Goal: Task Accomplishment & Management: Complete application form

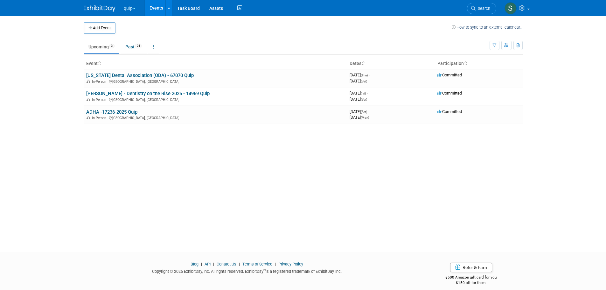
click at [124, 10] on button "quip" at bounding box center [133, 7] width 20 height 14
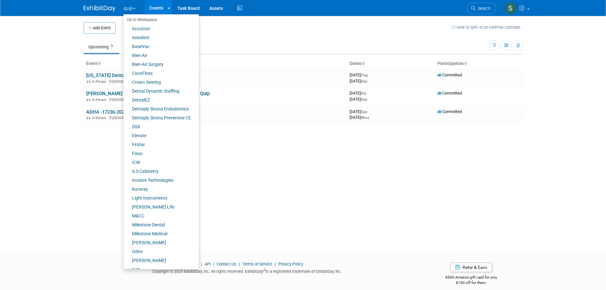
scroll to position [44, 0]
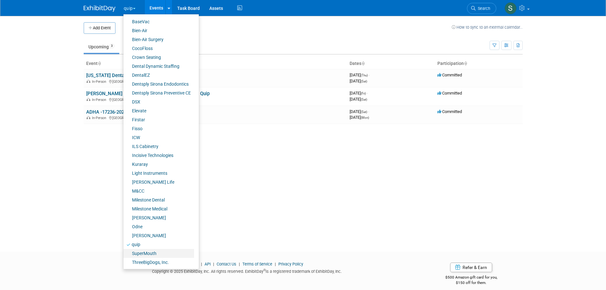
click at [153, 251] on link "SuperMouth" at bounding box center [158, 253] width 71 height 9
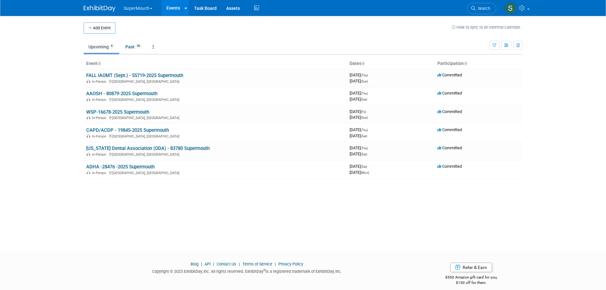
click at [105, 29] on button "Add Event" at bounding box center [100, 27] width 32 height 11
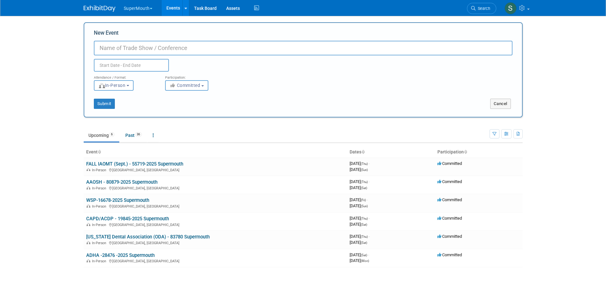
paste input "07546-2025-Supermouth ACCC-NOC"
drag, startPoint x: 132, startPoint y: 47, endPoint x: 89, endPoint y: 50, distance: 43.4
click at [89, 49] on div "New Event 07546-2025-Supermouth ACCC-NOC Duplicate Event Warning Attendance / F…" at bounding box center [303, 69] width 439 height 95
click at [187, 47] on input "Supermouth ACCC-NOC" at bounding box center [303, 48] width 419 height 15
paste input "07546-2025-"
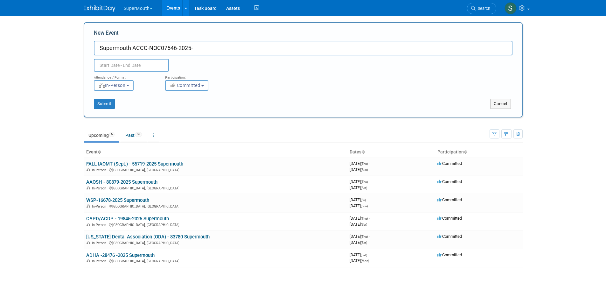
click at [160, 47] on input "Supermouth ACCC-NOC07546-2025-" at bounding box center [303, 48] width 419 height 15
click at [203, 45] on input "Supermouth ACCC-NOC-07546-2025-" at bounding box center [303, 48] width 419 height 15
drag, startPoint x: 132, startPoint y: 48, endPoint x: 65, endPoint y: 52, distance: 67.6
click at [65, 52] on body "SuperMouth Explore: My Workspaces 30 Go to Workspace: Accutron Axiodent BaseVac…" at bounding box center [303, 145] width 606 height 290
type input "Supermouth ACCC-NOC-07546-2025"
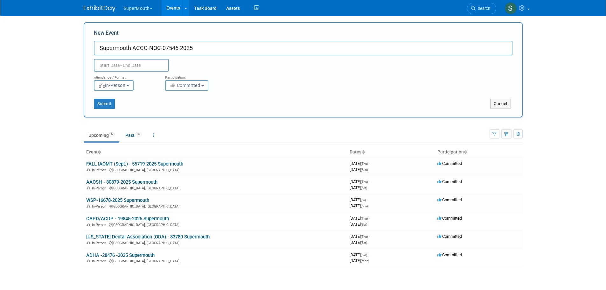
click at [63, 52] on body "SuperMouth Explore: My Workspaces 30 Go to Workspace: Accutron Axiodent BaseVac…" at bounding box center [303, 145] width 606 height 290
click at [110, 62] on input "text" at bounding box center [131, 65] width 75 height 13
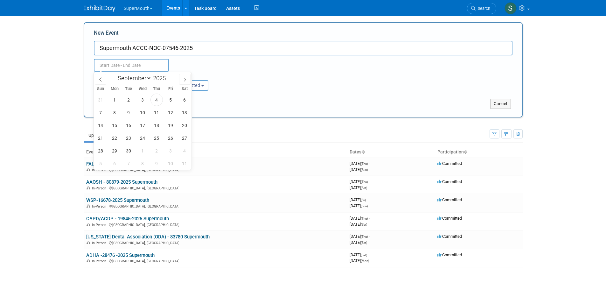
click at [185, 80] on icon at bounding box center [185, 79] width 4 height 4
select select "9"
click at [146, 124] on span "15" at bounding box center [142, 125] width 12 height 12
click at [168, 125] on span "17" at bounding box center [170, 125] width 12 height 12
type input "Oct 15, 2025 to Oct 17, 2025"
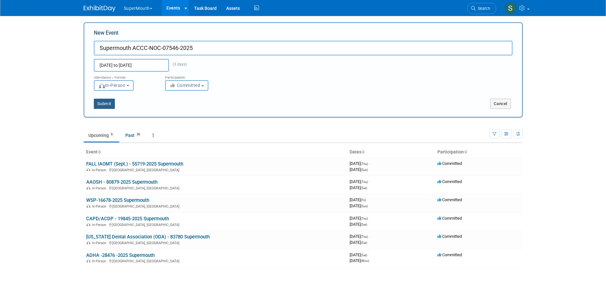
click at [108, 103] on button "Submit" at bounding box center [104, 104] width 21 height 10
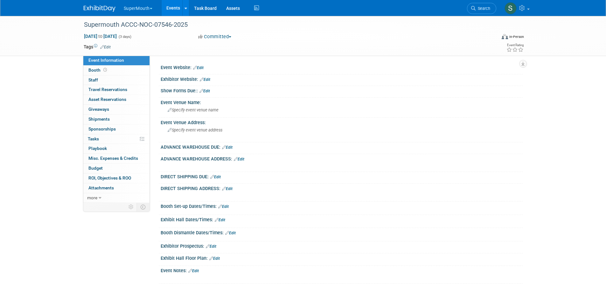
click at [187, 111] on span "Specify event venue name" at bounding box center [193, 110] width 51 height 5
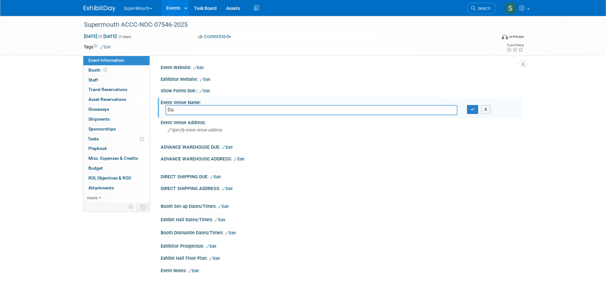
type input "C"
type input "Gaylord Rockies Hotel and Convention Center"
click at [473, 110] on icon "button" at bounding box center [473, 109] width 4 height 4
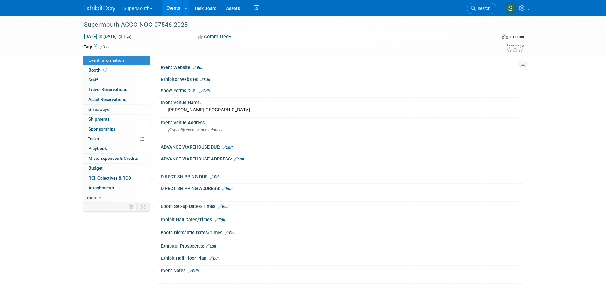
click at [246, 109] on div "Gaylord Rockies Hotel and Convention Center" at bounding box center [341, 110] width 353 height 10
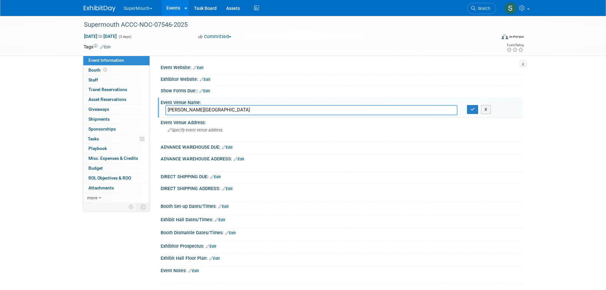
click at [210, 110] on input "Gaylord Rockies Hotel and Convention Center" at bounding box center [311, 110] width 292 height 10
type input "Gaylord Rockies Resort and Convention Center"
click at [469, 108] on button "button" at bounding box center [472, 109] width 11 height 9
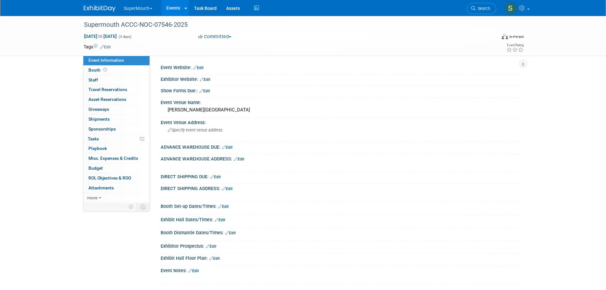
click at [188, 132] on span "Specify event venue address" at bounding box center [195, 130] width 55 height 5
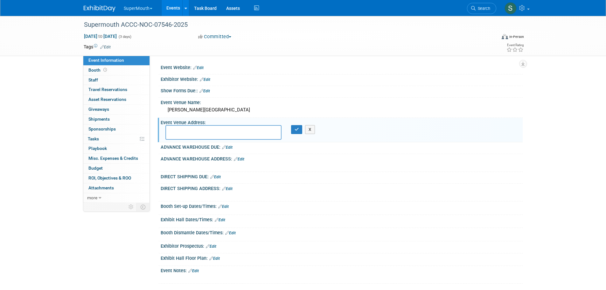
drag, startPoint x: 188, startPoint y: 132, endPoint x: 186, endPoint y: 136, distance: 4.4
drag, startPoint x: 186, startPoint y: 136, endPoint x: 187, endPoint y: 131, distance: 5.0
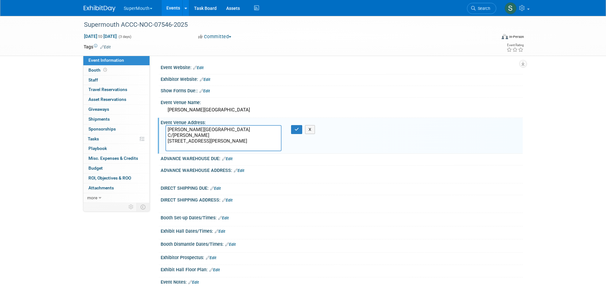
drag, startPoint x: 206, startPoint y: 135, endPoint x: 151, endPoint y: 138, distance: 54.8
click at [157, 136] on div "Event Website: Edit Exhibitor Website: Edit Show Forms Due:: Edit Event Venue N…" at bounding box center [336, 129] width 373 height 147
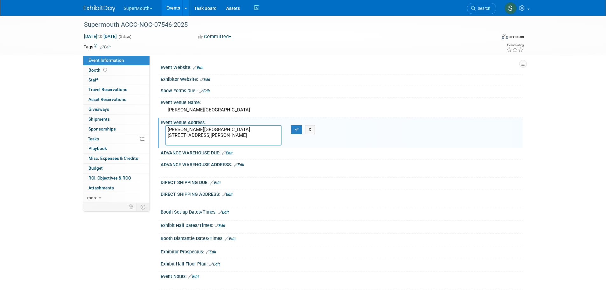
type textarea "Gaylord Rockies Resort & Convention Center 6700 N Gaylord Rockies Blvd Aurora, …"
click at [296, 129] on icon "button" at bounding box center [297, 129] width 4 height 4
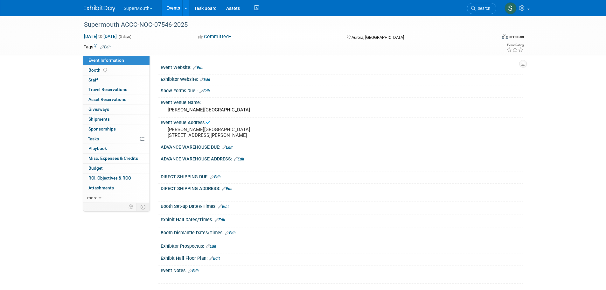
click at [231, 150] on link "Edit" at bounding box center [227, 147] width 10 height 4
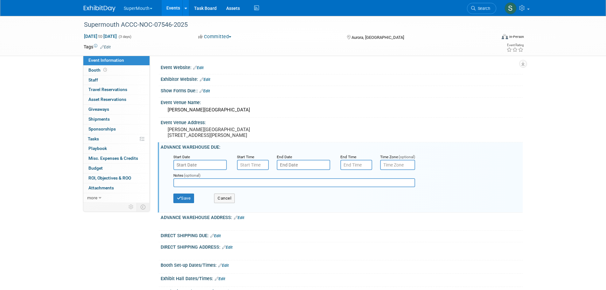
click at [196, 169] on input "text" at bounding box center [199, 165] width 53 height 10
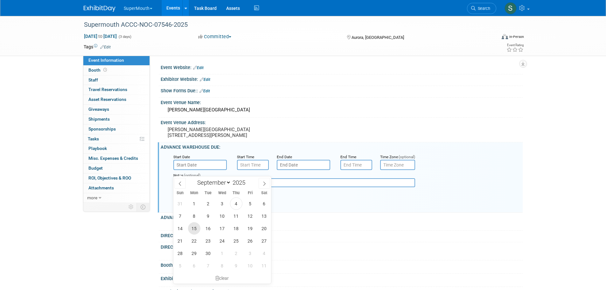
click at [195, 228] on span "15" at bounding box center [194, 228] width 12 height 12
type input "Sep 15, 2025"
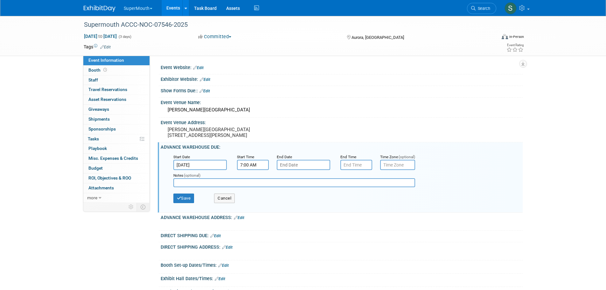
click at [253, 170] on input "7:00 AM" at bounding box center [253, 165] width 32 height 10
click at [252, 186] on span at bounding box center [251, 180] width 11 height 11
type input "8:00 AM"
click at [290, 227] on span at bounding box center [298, 222] width 43 height 11
click at [301, 170] on input "text" at bounding box center [303, 165] width 53 height 10
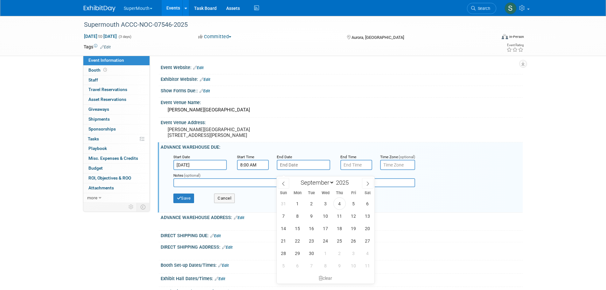
click at [365, 183] on span at bounding box center [367, 183] width 11 height 11
select select "9"
click at [327, 213] on span "8" at bounding box center [325, 216] width 12 height 12
type input "Oct 8, 2025"
click at [352, 170] on input "7:00 PM" at bounding box center [356, 165] width 32 height 10
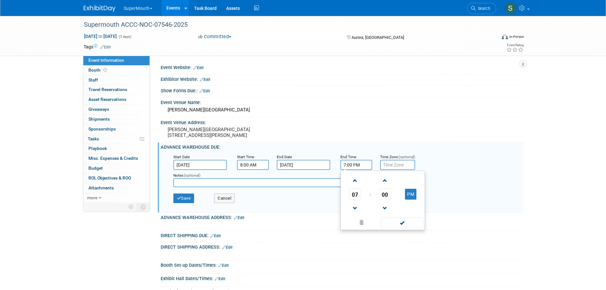
click at [353, 184] on span at bounding box center [355, 180] width 11 height 11
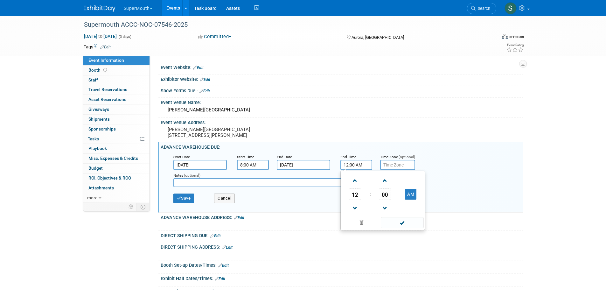
click at [353, 184] on span at bounding box center [355, 180] width 11 height 11
click at [383, 198] on span "00" at bounding box center [385, 193] width 12 height 11
click at [383, 198] on td "30" at bounding box center [393, 197] width 20 height 17
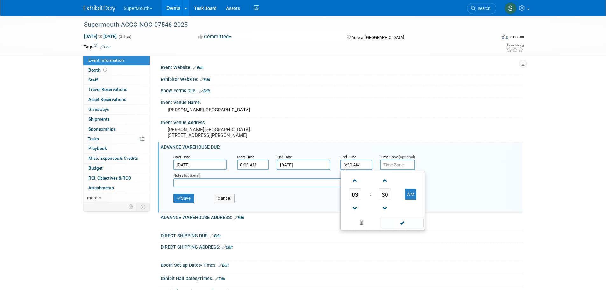
click at [407, 199] on button "AM" at bounding box center [410, 194] width 11 height 11
type input "3:30 PM"
click at [410, 226] on span at bounding box center [402, 222] width 43 height 11
click at [192, 202] on button "Save" at bounding box center [183, 198] width 21 height 10
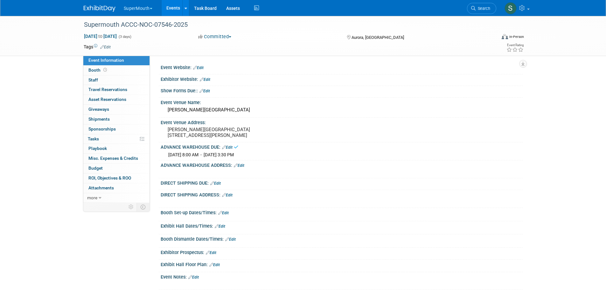
click at [244, 168] on link "Edit" at bounding box center [239, 165] width 10 height 4
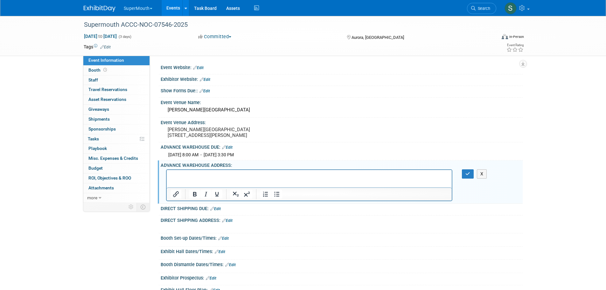
click at [177, 174] on p "Rich Text Area. Press ALT-0 for help." at bounding box center [309, 175] width 278 height 6
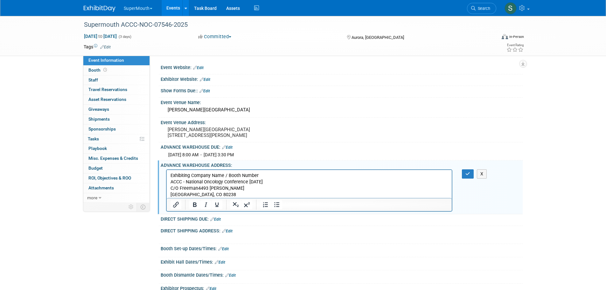
click at [198, 188] on p "Exhibiting Company Name / Booth Number ACCC - National Oncology Conference Octo…" at bounding box center [309, 184] width 278 height 25
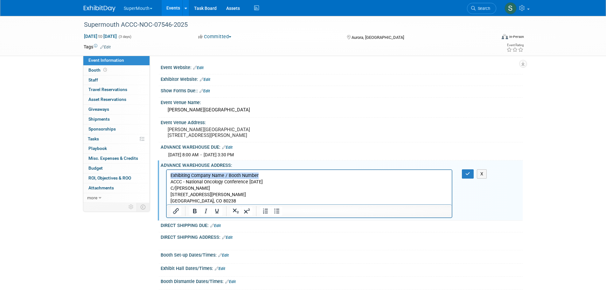
drag, startPoint x: 170, startPoint y: 176, endPoint x: 258, endPoint y: 176, distance: 88.8
click at [258, 176] on body "Exhibiting Company Name / Booth Number ACCC - National Oncology Conference Octo…" at bounding box center [309, 188] width 279 height 32
click at [466, 177] on button "button" at bounding box center [468, 173] width 12 height 9
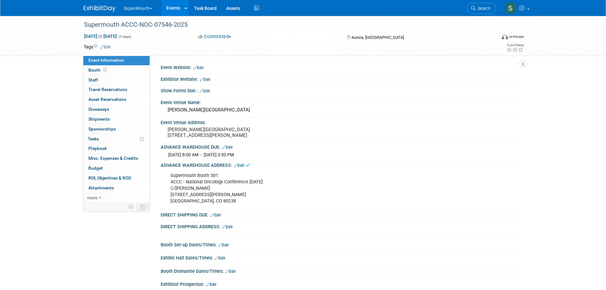
click at [220, 217] on link "Edit" at bounding box center [215, 215] width 10 height 4
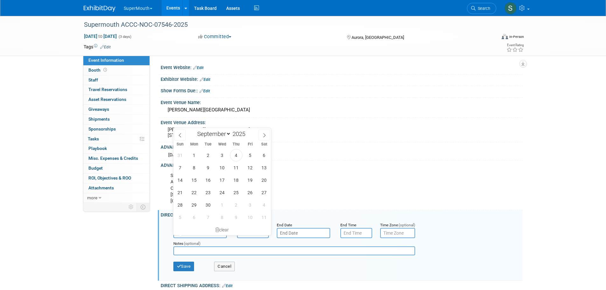
click at [198, 238] on input "text" at bounding box center [199, 233] width 53 height 10
click at [265, 136] on icon at bounding box center [264, 135] width 4 height 4
select select "9"
click at [220, 181] on span "15" at bounding box center [222, 180] width 12 height 12
type input "Oct 15, 2025"
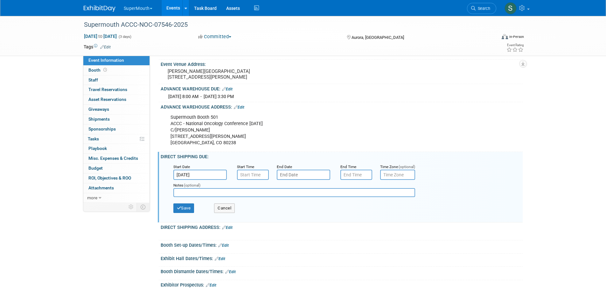
scroll to position [64, 0]
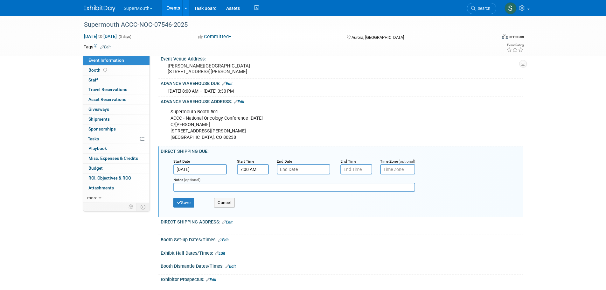
click at [260, 173] on input "7:00 AM" at bounding box center [253, 169] width 32 height 10
click at [252, 191] on span at bounding box center [251, 184] width 11 height 11
type input "9:00 AM"
drag, startPoint x: 299, startPoint y: 233, endPoint x: 300, endPoint y: 222, distance: 10.5
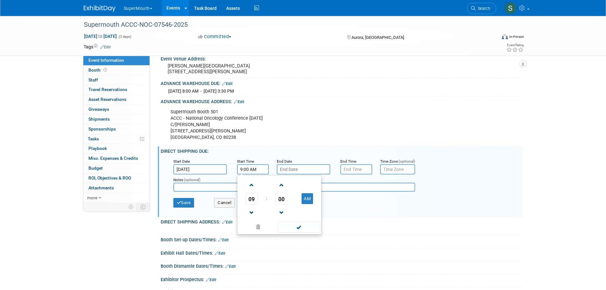
click at [299, 233] on span at bounding box center [298, 226] width 43 height 11
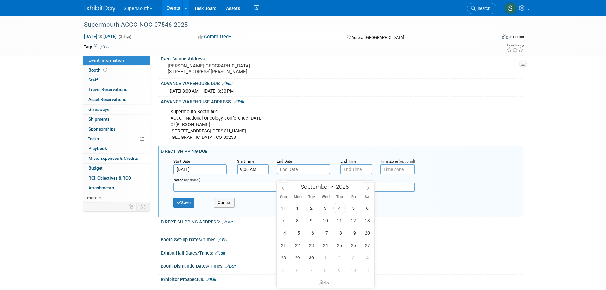
click at [295, 174] on input "text" at bounding box center [303, 169] width 53 height 10
click at [371, 186] on span at bounding box center [367, 187] width 11 height 11
select select "9"
click at [354, 230] on span "17" at bounding box center [353, 233] width 12 height 12
type input "Oct 17, 2025"
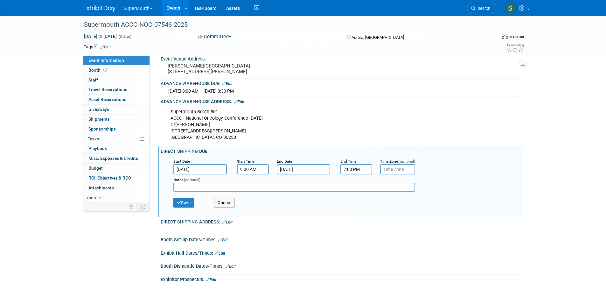
click at [356, 174] on input "7:00 PM" at bounding box center [356, 169] width 32 height 10
click at [354, 214] on span at bounding box center [355, 212] width 11 height 11
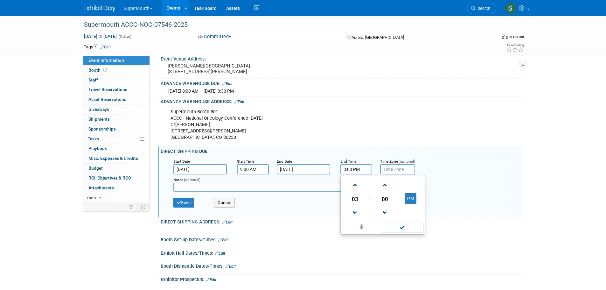
click at [354, 213] on span at bounding box center [355, 212] width 11 height 11
type input "2:00 PM"
click at [388, 233] on span at bounding box center [402, 226] width 43 height 11
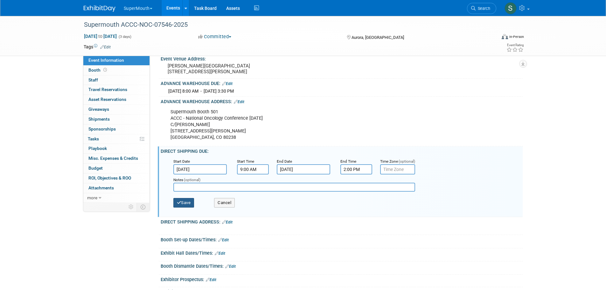
click at [188, 207] on button "Save" at bounding box center [183, 203] width 21 height 10
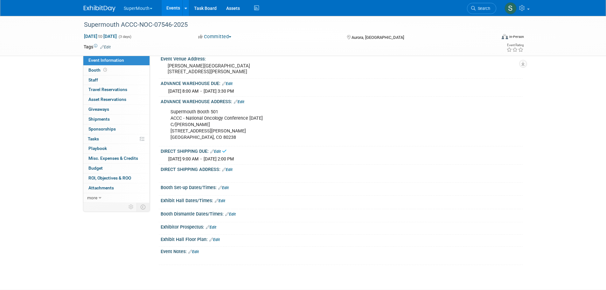
click at [230, 172] on link "Edit" at bounding box center [227, 169] width 10 height 4
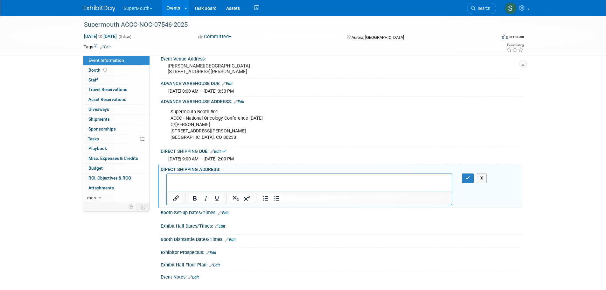
scroll to position [0, 0]
click at [174, 178] on p "Rich Text Area. Press ALT-0 for help." at bounding box center [309, 180] width 278 height 6
paste body "Rich Text Area. Press ALT-0 for help."
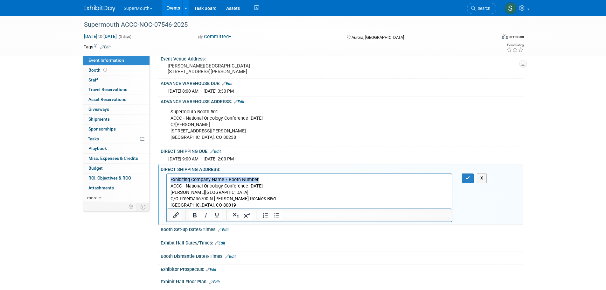
drag, startPoint x: 264, startPoint y: 179, endPoint x: 308, endPoint y: 361, distance: 187.7
click at [166, 181] on html "Exhibiting Company Name / Booth Number ACCC - National Oncology Conference Octo…" at bounding box center [308, 191] width 285 height 34
drag, startPoint x: 198, startPoint y: 197, endPoint x: 225, endPoint y: 197, distance: 27.4
click at [198, 197] on p "Supermouth Booth 501 ACCC - National Oncology Conference October 2025 Gaylord R…" at bounding box center [309, 193] width 278 height 32
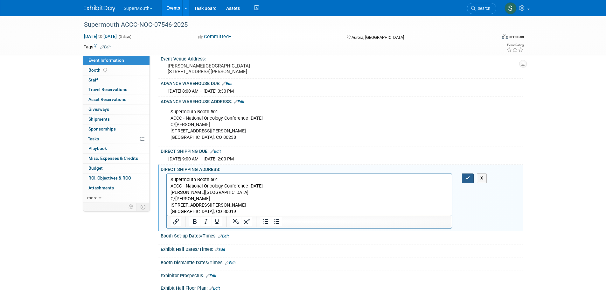
click at [467, 180] on button "button" at bounding box center [468, 177] width 12 height 9
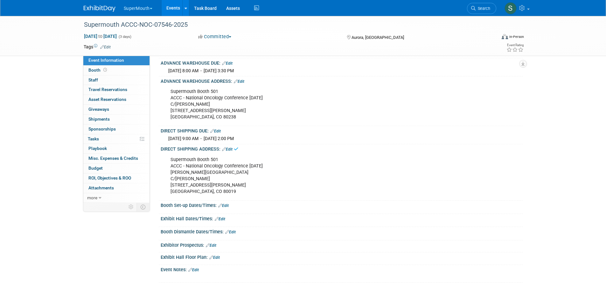
scroll to position [138, 0]
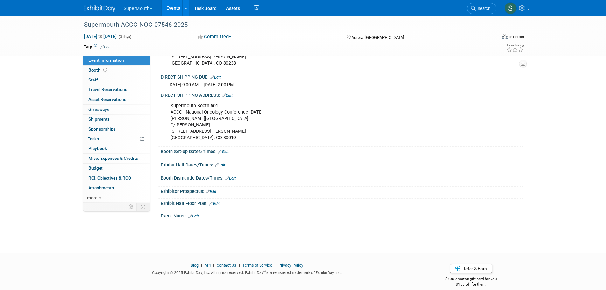
click at [226, 154] on link "Edit" at bounding box center [223, 152] width 10 height 4
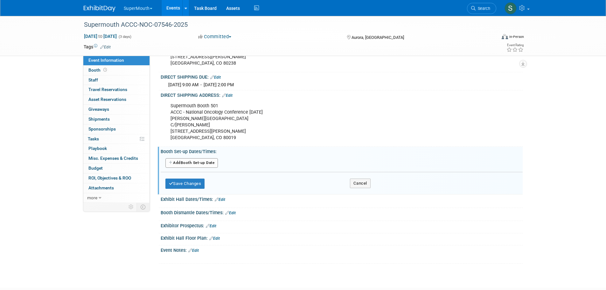
click at [197, 168] on button "Add Another Booth Set-up Date" at bounding box center [191, 163] width 53 height 10
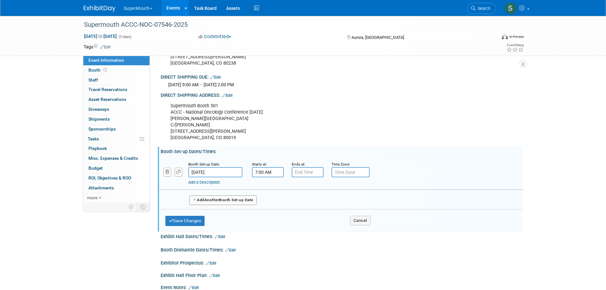
click at [262, 177] on input "7:00 AM" at bounding box center [268, 172] width 32 height 10
click at [265, 192] on span at bounding box center [266, 187] width 11 height 11
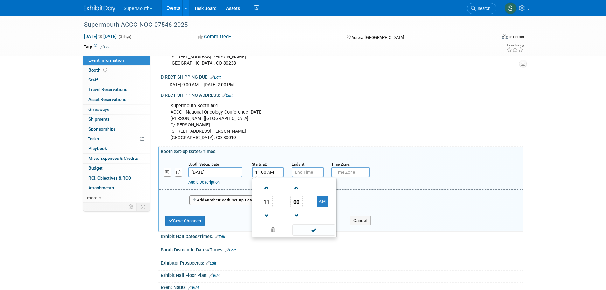
click at [265, 192] on span at bounding box center [266, 187] width 11 height 11
type input "12:00 PM"
drag, startPoint x: 319, startPoint y: 234, endPoint x: 319, endPoint y: 229, distance: 4.8
click at [319, 234] on span at bounding box center [313, 229] width 43 height 11
click at [313, 177] on input "7:00 PM" at bounding box center [308, 172] width 32 height 10
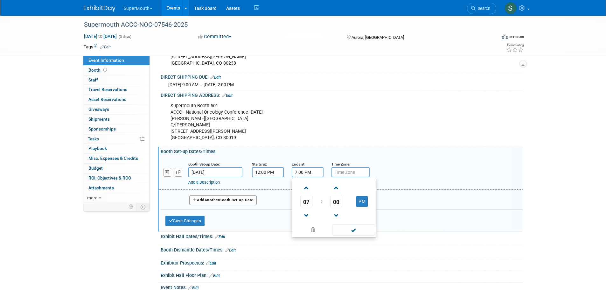
click at [309, 221] on span at bounding box center [306, 215] width 11 height 11
click at [305, 192] on span at bounding box center [306, 187] width 11 height 11
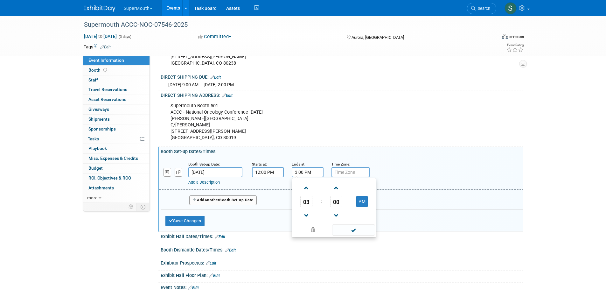
type input "4:00 PM"
click at [348, 235] on span at bounding box center [353, 229] width 43 height 11
click at [198, 225] on button "Save Changes" at bounding box center [184, 221] width 39 height 10
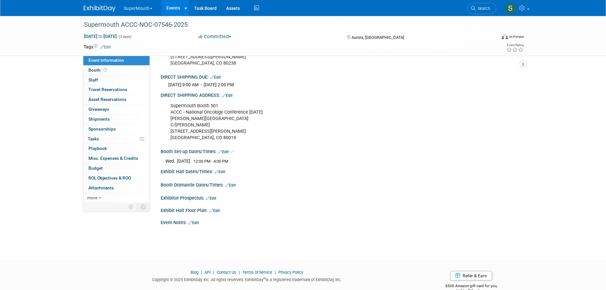
click at [223, 174] on link "Edit" at bounding box center [220, 172] width 10 height 4
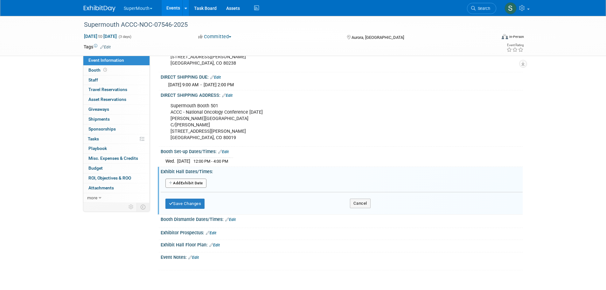
click at [197, 185] on button "Add Another Exhibit Date" at bounding box center [185, 183] width 41 height 10
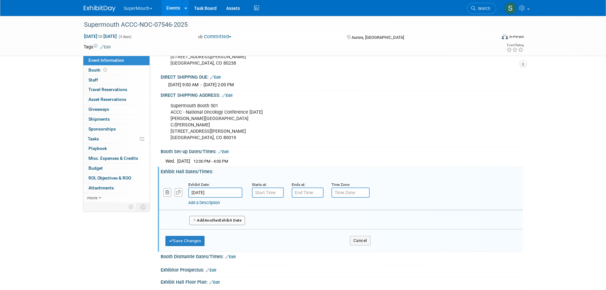
click at [206, 224] on button "Add Another Exhibit Date" at bounding box center [217, 221] width 56 height 10
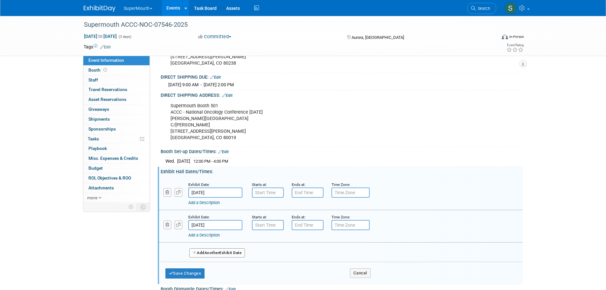
click at [214, 255] on span "Another" at bounding box center [212, 252] width 15 height 4
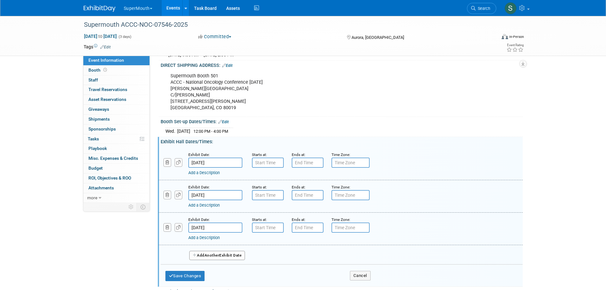
scroll to position [170, 0]
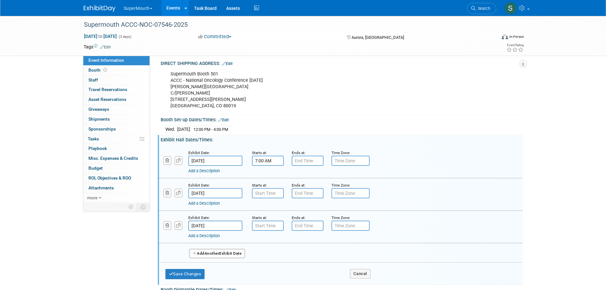
click at [265, 165] on input "7:00 AM" at bounding box center [268, 161] width 32 height 10
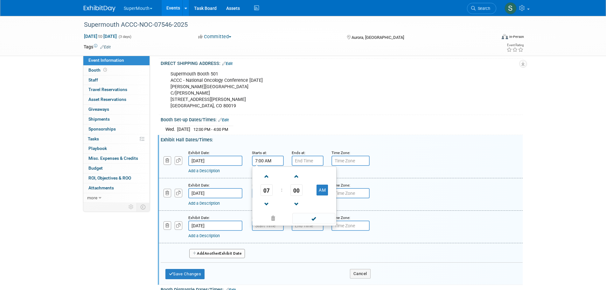
click at [267, 206] on span at bounding box center [266, 204] width 11 height 11
click at [294, 193] on span "00" at bounding box center [296, 189] width 12 height 11
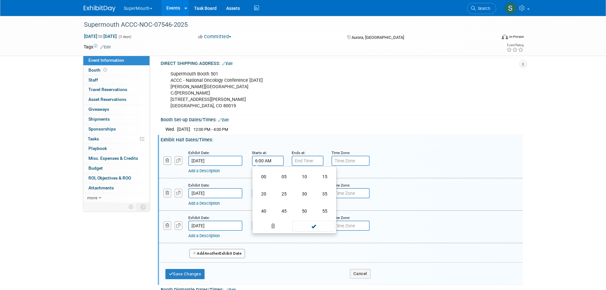
click at [300, 196] on td "30" at bounding box center [304, 193] width 20 height 17
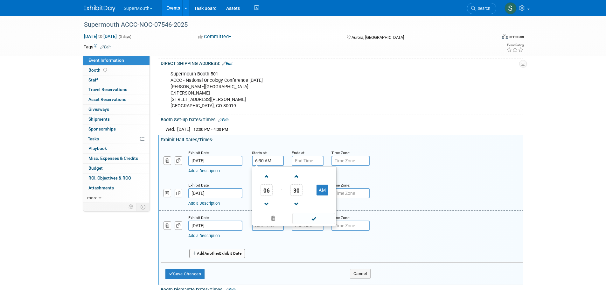
click at [320, 195] on button "AM" at bounding box center [322, 190] width 11 height 11
type input "6:30 PM"
click at [317, 224] on span at bounding box center [313, 218] width 43 height 11
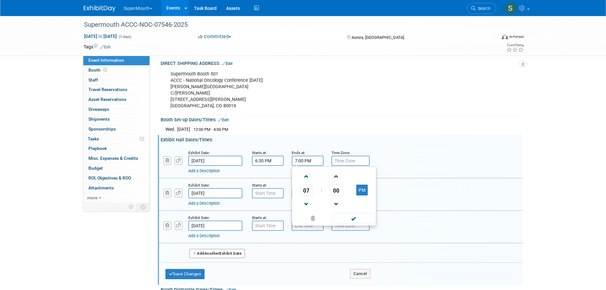
click at [318, 164] on input "7:00 PM" at bounding box center [308, 161] width 32 height 10
click at [305, 182] on span at bounding box center [306, 176] width 11 height 11
click at [335, 196] on span "00" at bounding box center [336, 189] width 12 height 11
click at [338, 196] on td "30" at bounding box center [344, 193] width 20 height 17
type input "8:30 PM"
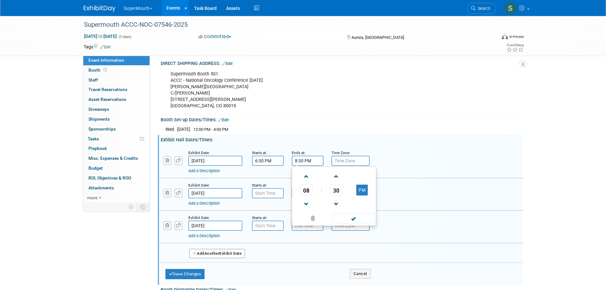
click at [345, 220] on span at bounding box center [353, 218] width 43 height 11
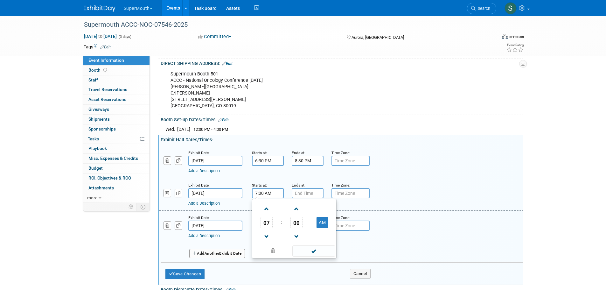
click at [272, 198] on input "7:00 AM" at bounding box center [268, 193] width 32 height 10
click at [269, 214] on span at bounding box center [266, 208] width 11 height 11
type input "8:00 AM"
click at [315, 256] on span at bounding box center [313, 250] width 43 height 11
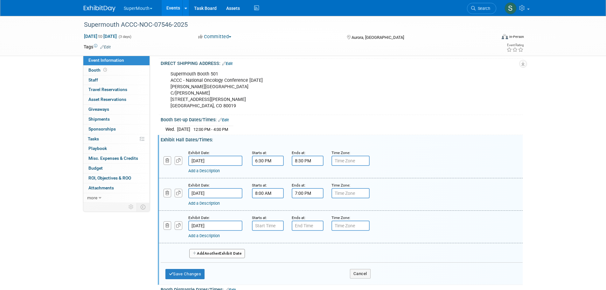
click at [309, 197] on input "7:00 PM" at bounding box center [308, 193] width 32 height 10
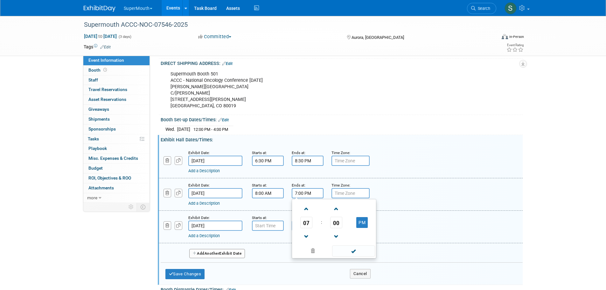
click at [301, 242] on span at bounding box center [306, 236] width 11 height 11
click at [333, 227] on span "00" at bounding box center [336, 222] width 12 height 11
click at [339, 228] on td "30" at bounding box center [344, 226] width 20 height 17
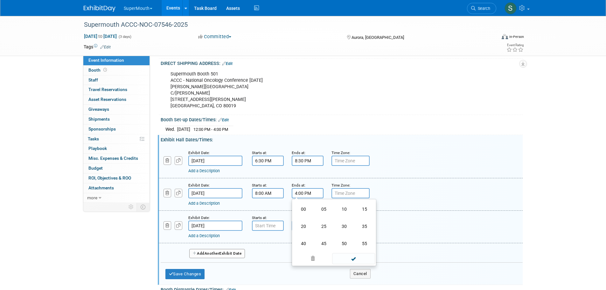
type input "4:30 PM"
click at [348, 256] on span at bounding box center [353, 250] width 43 height 11
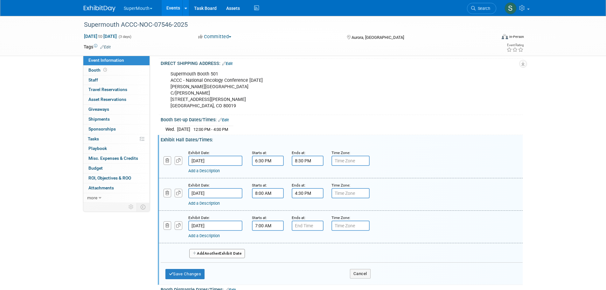
click at [267, 231] on input "7:00 AM" at bounding box center [268, 225] width 32 height 10
click at [269, 243] on span at bounding box center [266, 241] width 11 height 11
type input "8:00 AM"
click at [307, 230] on input "7:00 PM" at bounding box center [308, 225] width 32 height 10
click at [306, 243] on span at bounding box center [306, 241] width 11 height 11
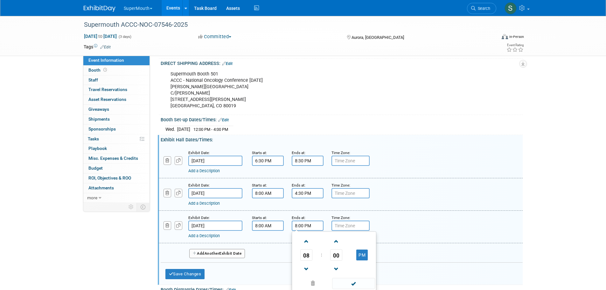
click at [306, 243] on span at bounding box center [306, 241] width 11 height 11
click at [306, 275] on span at bounding box center [306, 268] width 11 height 11
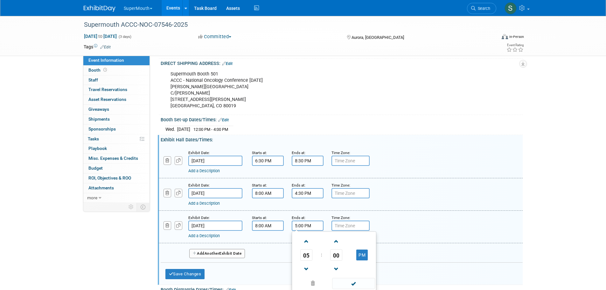
click at [306, 275] on span at bounding box center [306, 268] width 11 height 11
type input "2:00 PM"
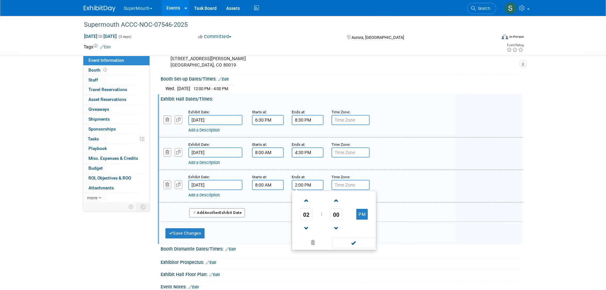
scroll to position [212, 0]
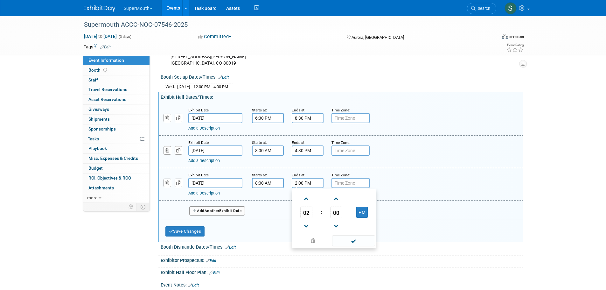
click at [347, 244] on span at bounding box center [353, 240] width 43 height 11
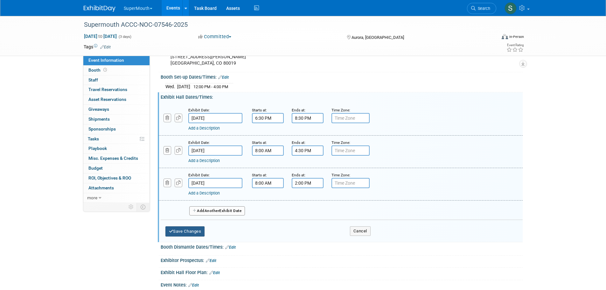
click at [203, 236] on button "Save Changes" at bounding box center [184, 231] width 39 height 10
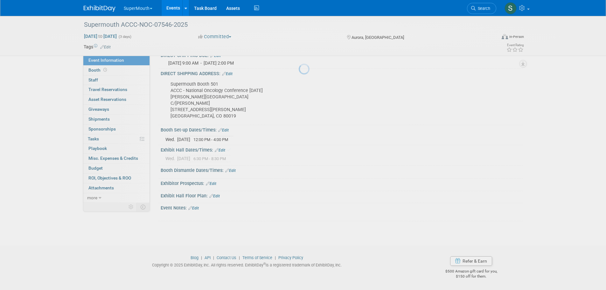
scroll to position [156, 0]
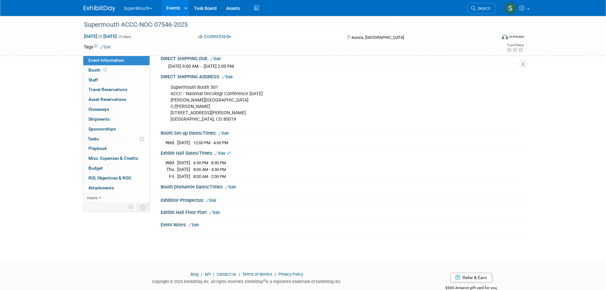
click at [236, 189] on link "Edit" at bounding box center [230, 187] width 10 height 4
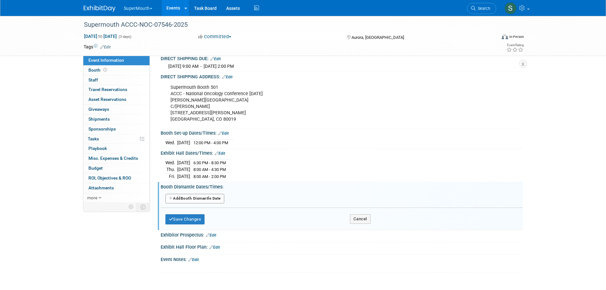
click at [219, 203] on button "Add Another Booth Dismantle Date" at bounding box center [194, 199] width 59 height 10
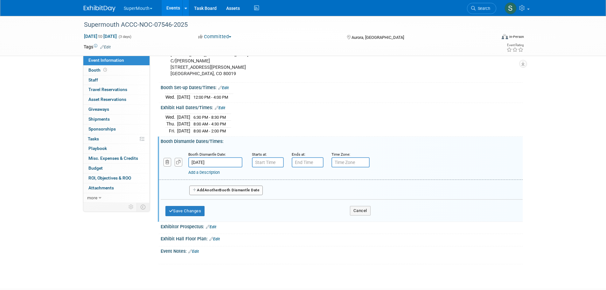
scroll to position [209, 0]
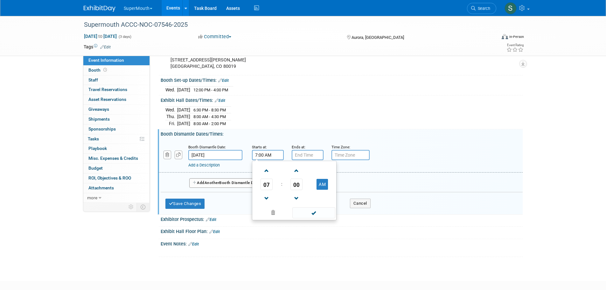
click at [269, 160] on input "7:00 AM" at bounding box center [268, 155] width 32 height 10
click at [268, 174] on span at bounding box center [266, 170] width 11 height 11
click at [269, 199] on span at bounding box center [266, 198] width 11 height 11
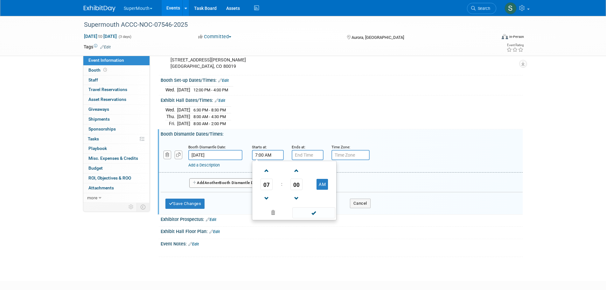
click at [269, 199] on span at bounding box center [266, 198] width 11 height 11
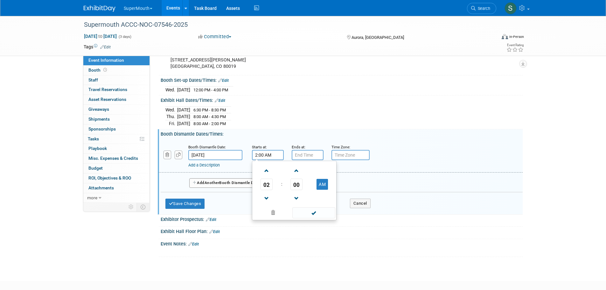
click at [322, 190] on button "AM" at bounding box center [322, 184] width 11 height 11
type input "2:00 PM"
click at [321, 216] on span at bounding box center [313, 212] width 43 height 11
click at [307, 159] on input "7:00 PM" at bounding box center [308, 155] width 32 height 10
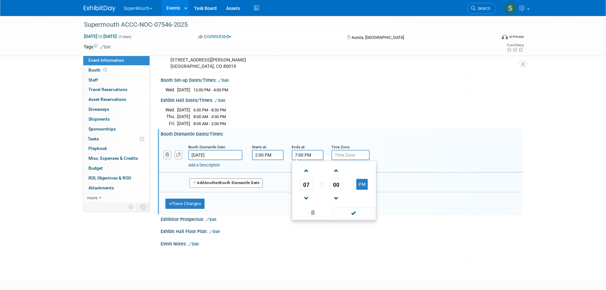
click at [308, 204] on span at bounding box center [306, 198] width 11 height 11
click at [335, 189] on span "00" at bounding box center [336, 183] width 12 height 11
click at [337, 192] on td "30" at bounding box center [344, 187] width 20 height 17
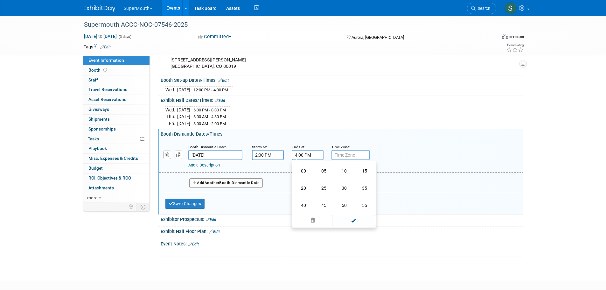
type input "4:30 PM"
click at [345, 218] on span at bounding box center [353, 212] width 43 height 11
click at [202, 207] on button "Save Changes" at bounding box center [184, 204] width 39 height 10
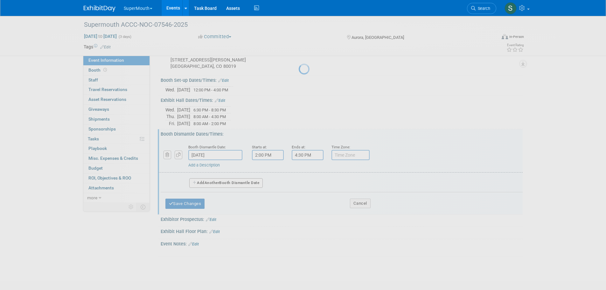
scroll to position [176, 0]
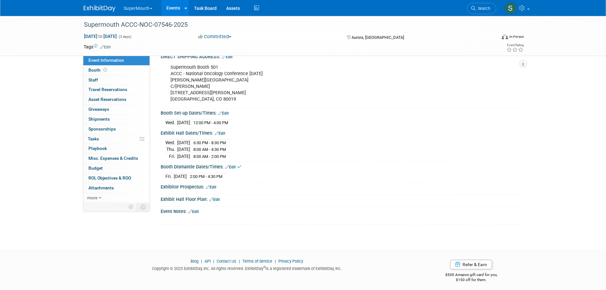
click at [215, 189] on link "Edit" at bounding box center [211, 187] width 10 height 4
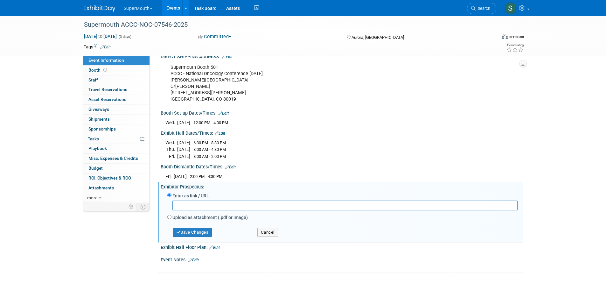
paste input "https://www.freemanco.com/documents/quick-facts?showId=539735&venueId=177002877…"
type input "https://www.freemanco.com/documents/quick-facts?showId=539735&venueId=177002877…"
click at [204, 237] on button "Save Changes" at bounding box center [192, 232] width 39 height 9
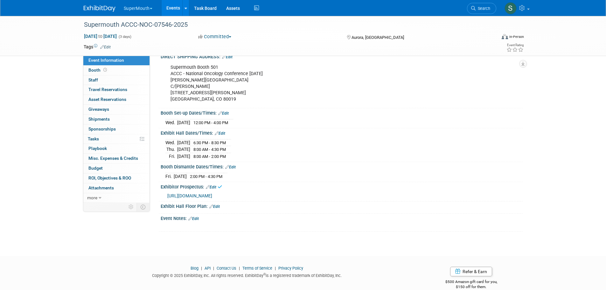
click at [217, 209] on link "Edit" at bounding box center [214, 206] width 10 height 4
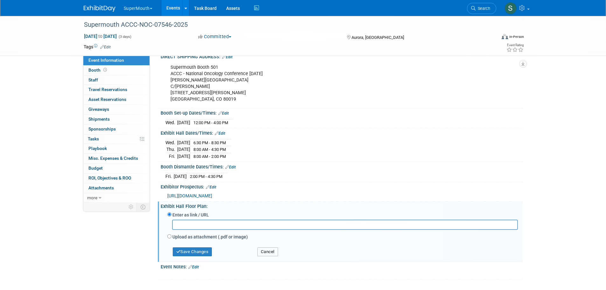
click at [263, 255] on button "Cancel" at bounding box center [267, 251] width 21 height 9
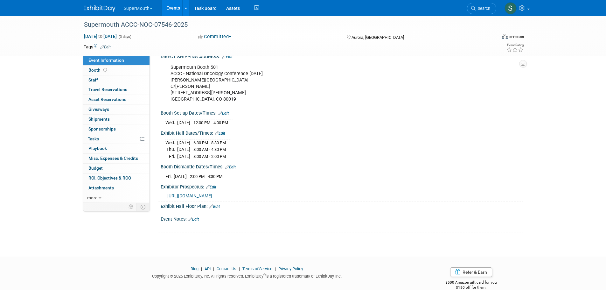
click at [197, 221] on link "Edit" at bounding box center [193, 219] width 10 height 4
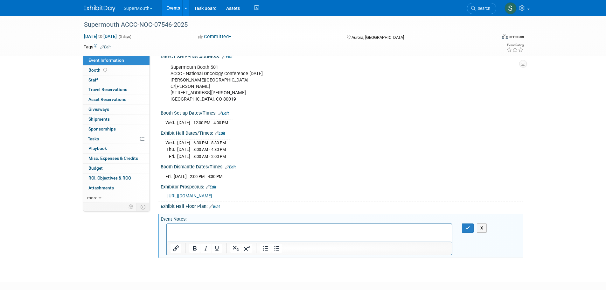
scroll to position [0, 0]
drag, startPoint x: 772, startPoint y: 343, endPoint x: 194, endPoint y: 224, distance: 589.5
click at [194, 224] on html at bounding box center [308, 228] width 285 height 9
click at [469, 230] on icon "button" at bounding box center [467, 228] width 5 height 4
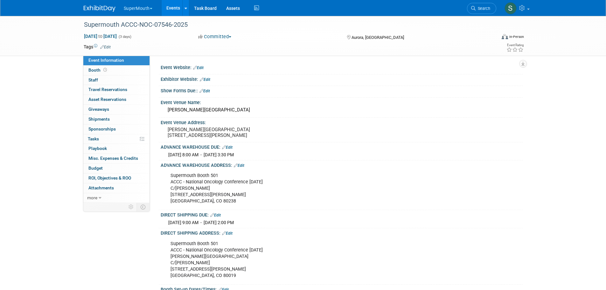
click at [206, 76] on div "Exhibitor Website: Edit" at bounding box center [342, 78] width 362 height 8
click at [208, 77] on link "Edit" at bounding box center [205, 79] width 10 height 4
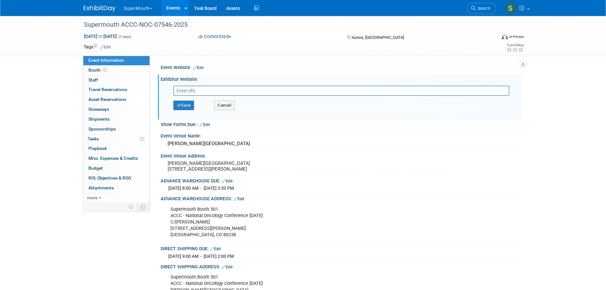
click at [206, 91] on input "text" at bounding box center [341, 91] width 336 height 10
type input "https://www.freemanco.com/store/show/landing?showID=539735"
click at [189, 103] on button "Save" at bounding box center [183, 106] width 21 height 10
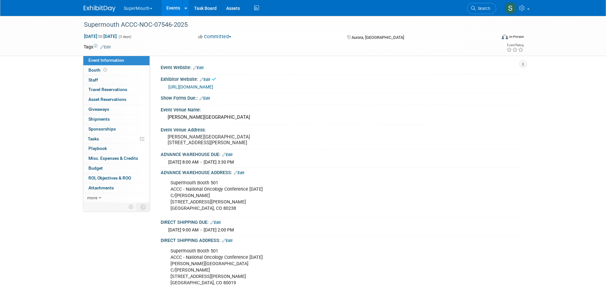
click at [208, 97] on link "Edit" at bounding box center [204, 98] width 10 height 4
select select "8"
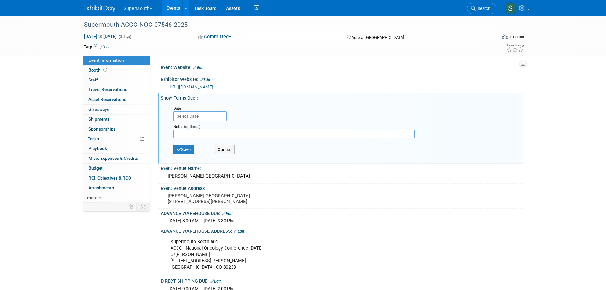
click at [194, 116] on input "text" at bounding box center [199, 116] width 53 height 10
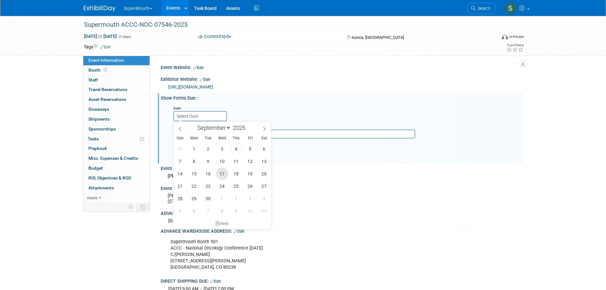
click at [224, 174] on span "17" at bounding box center [222, 173] width 12 height 12
type input "Sep 17, 2025"
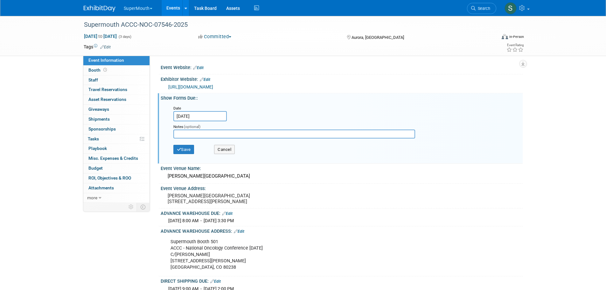
click at [198, 134] on input "text" at bounding box center [294, 133] width 242 height 9
type input "Freeman"
click at [184, 151] on button "Save" at bounding box center [183, 150] width 21 height 10
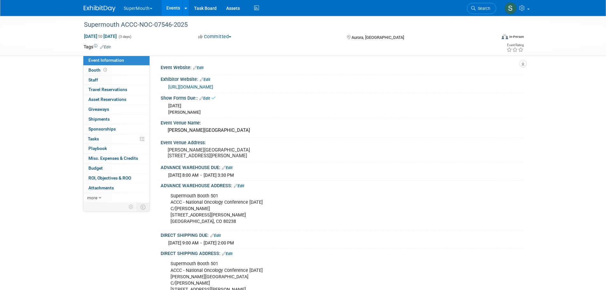
click at [94, 67] on span "Booth" at bounding box center [98, 69] width 20 height 5
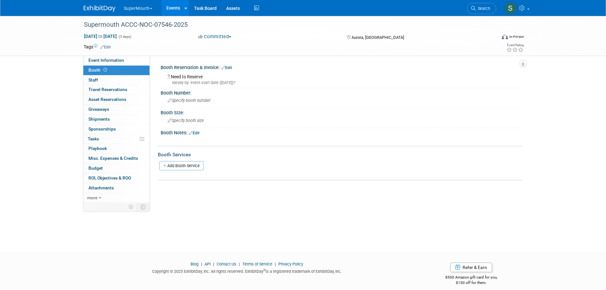
click at [202, 101] on span "Specify booth number" at bounding box center [189, 100] width 43 height 5
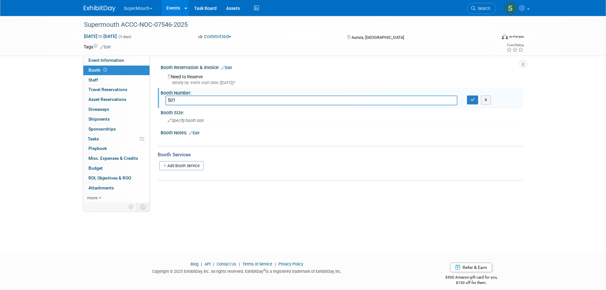
type input "501"
click at [202, 119] on span "Specify booth size" at bounding box center [186, 120] width 36 height 5
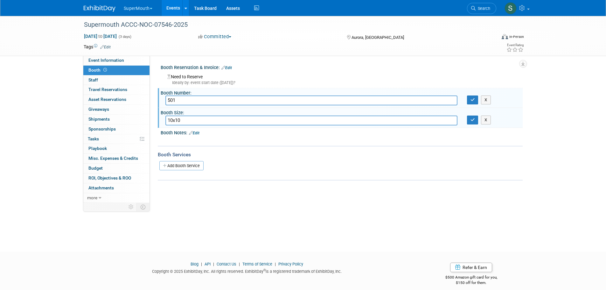
type input "10x10"
click at [475, 98] on button "button" at bounding box center [472, 99] width 11 height 9
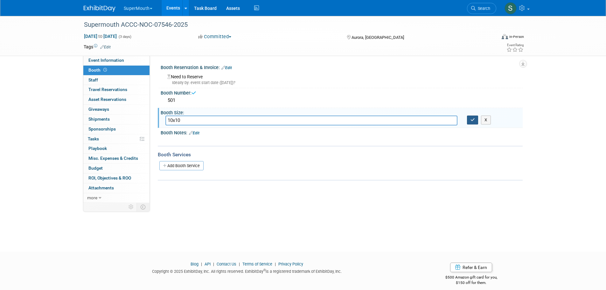
click at [474, 118] on icon "button" at bounding box center [473, 120] width 4 height 4
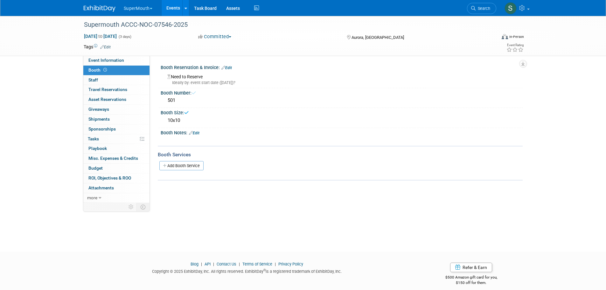
click at [122, 60] on span "Event Information" at bounding box center [106, 60] width 36 height 5
